Goal: Browse casually

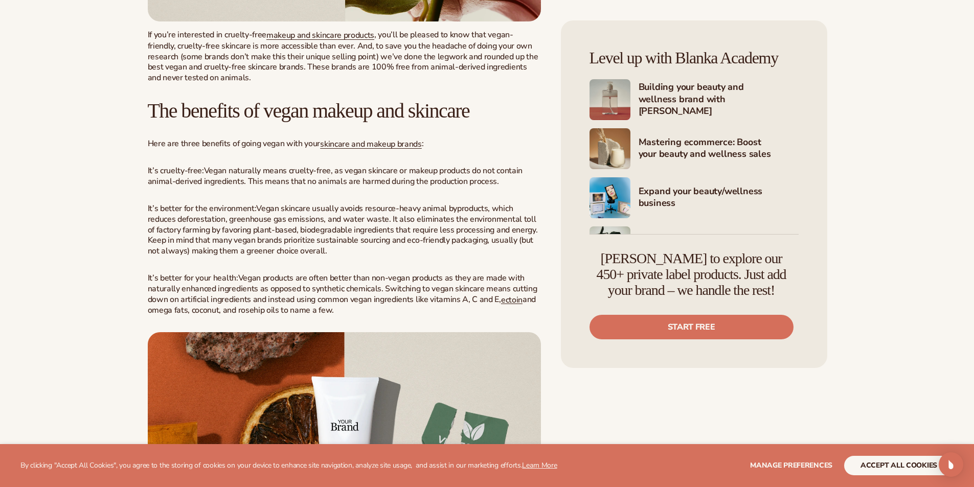
scroll to position [767, 0]
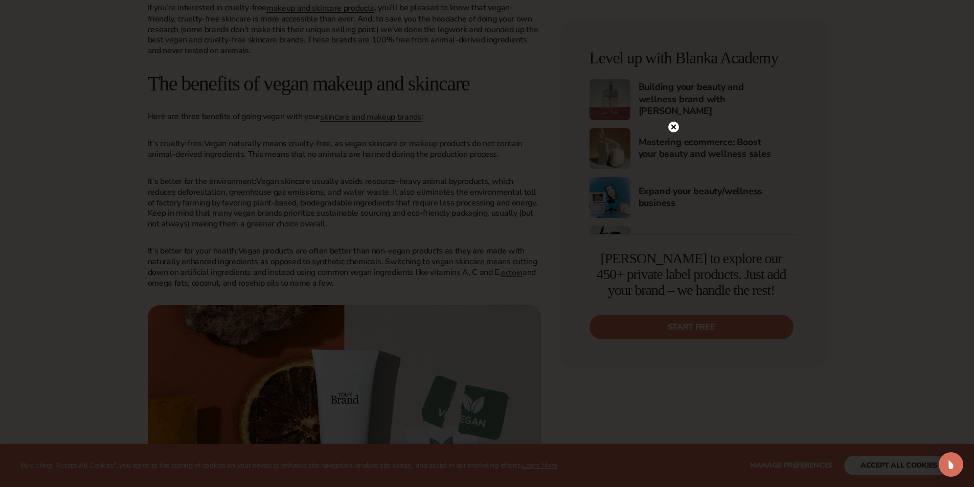
click at [675, 126] on circle at bounding box center [673, 127] width 11 height 11
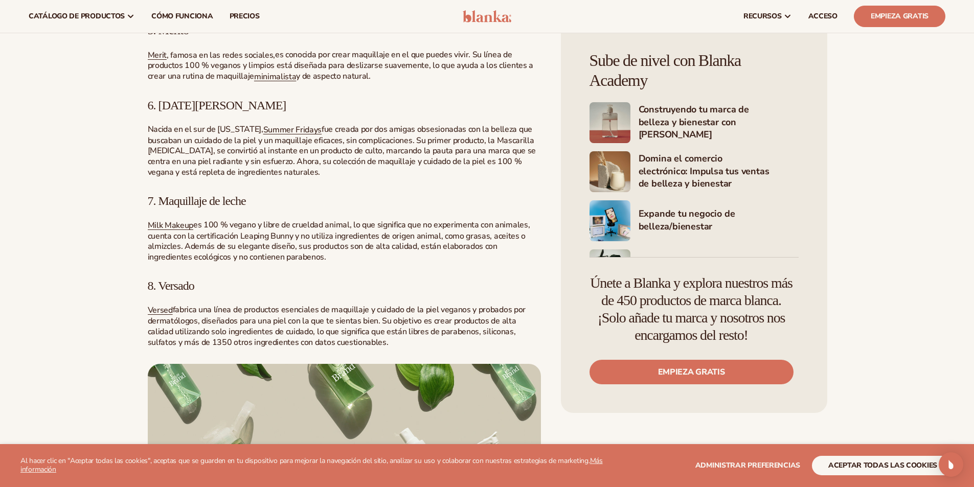
scroll to position [2056, 0]
